Goal: Find specific page/section: Find specific page/section

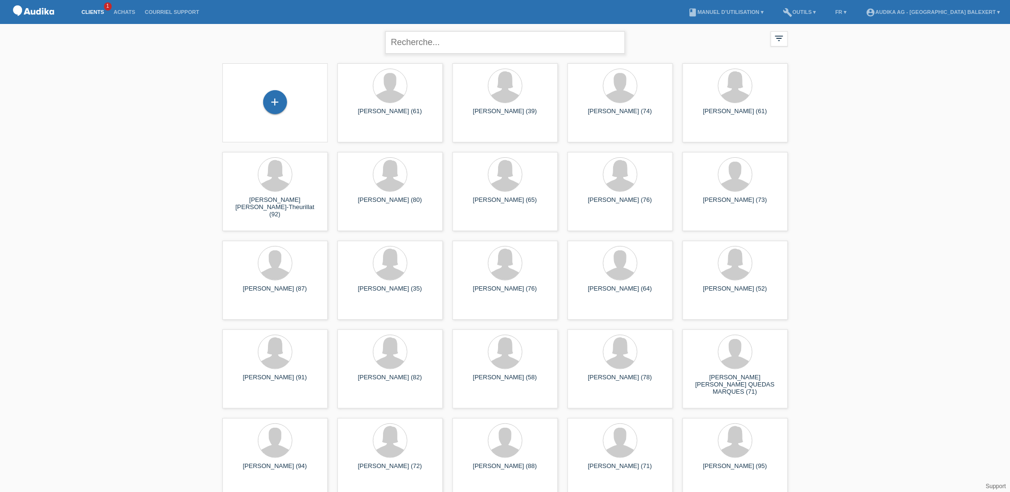
click at [462, 40] on input "text" at bounding box center [505, 42] width 240 height 23
type input "[PERSON_NAME]"
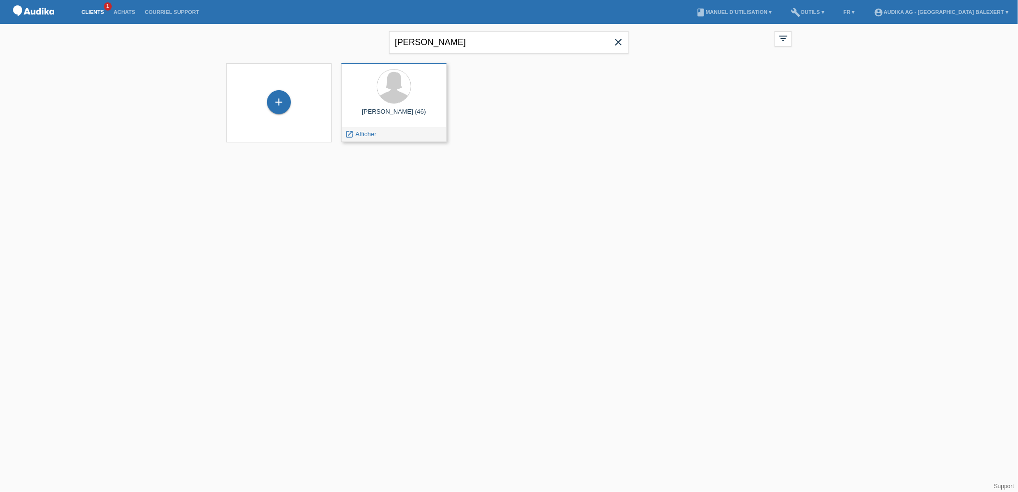
click at [407, 98] on div at bounding box center [394, 87] width 90 height 36
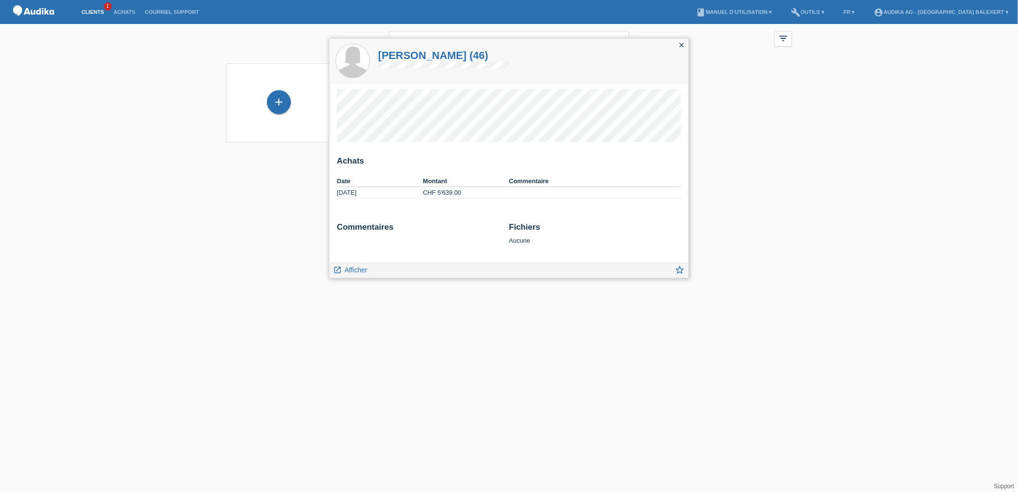
click at [680, 42] on icon "close" at bounding box center [682, 45] width 8 height 8
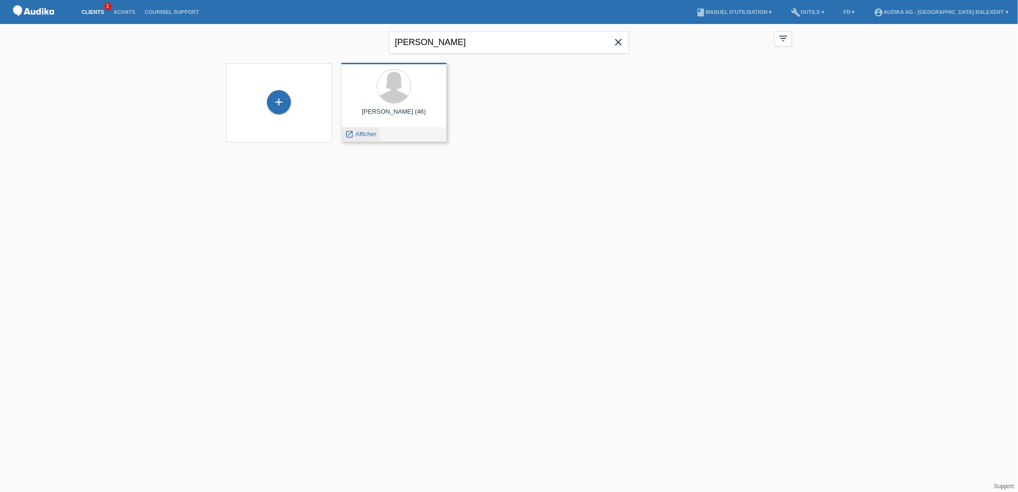
click at [357, 136] on span "Afficher" at bounding box center [366, 133] width 21 height 7
